Goal: Task Accomplishment & Management: Manage account settings

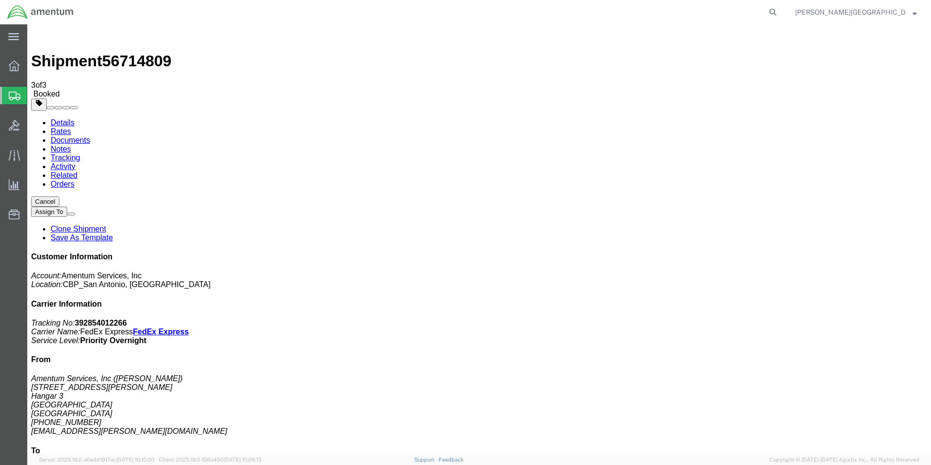
click at [57, 118] on link "Details" at bounding box center [63, 122] width 24 height 8
click span "button"
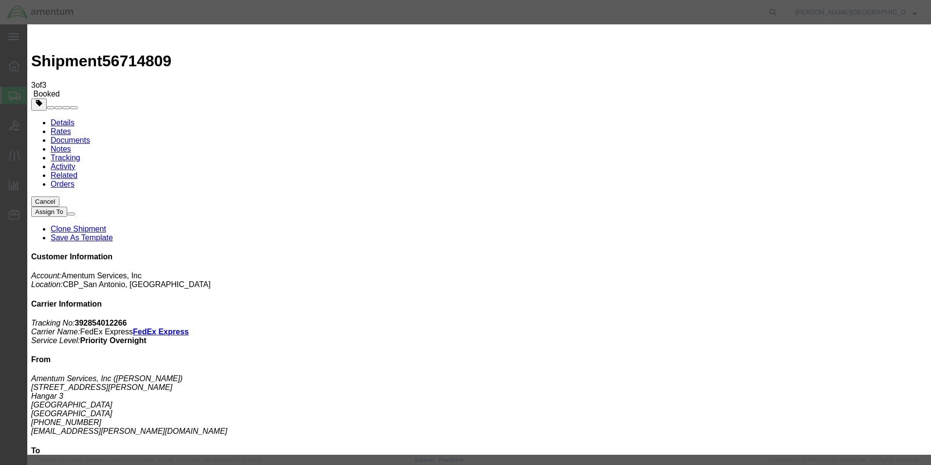
click div "[DATE] 10:00 AM"
type input "12:00 PM"
click button "Apply"
click div "[DATE] 1:00 PM"
type input "3:00 PM"
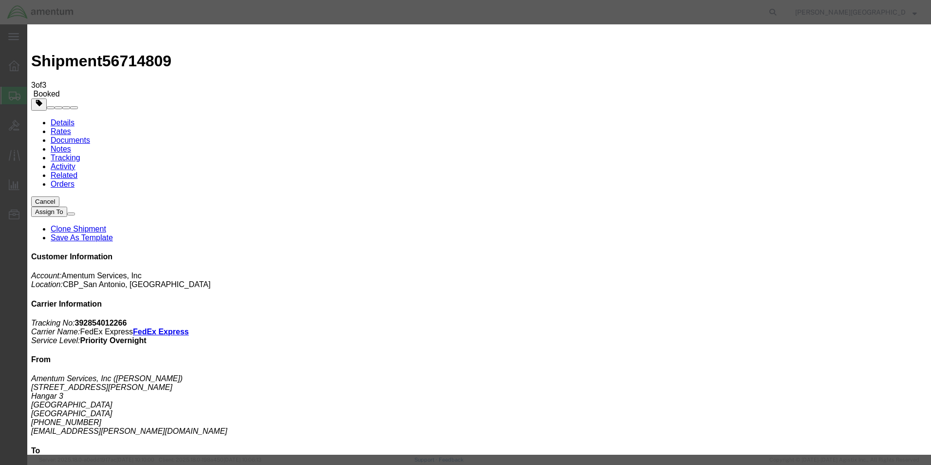
click button "Apply"
click button "Save"
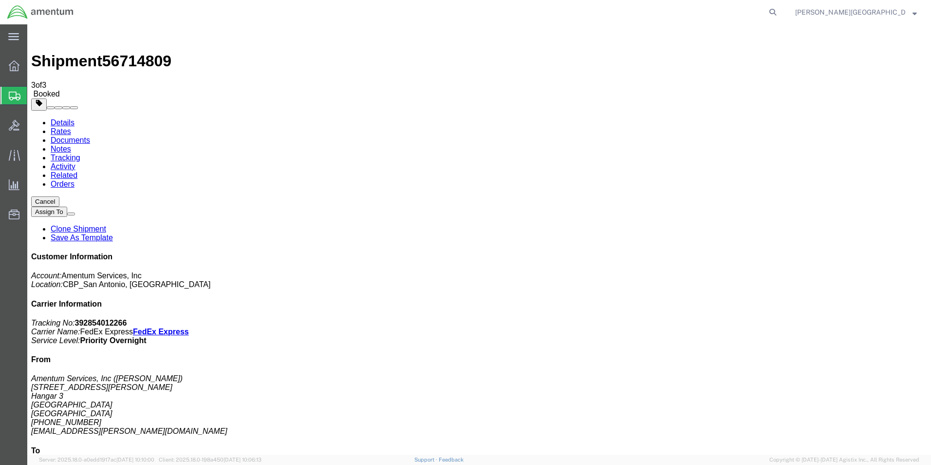
click button "Close"
